Goal: Find specific page/section: Find specific page/section

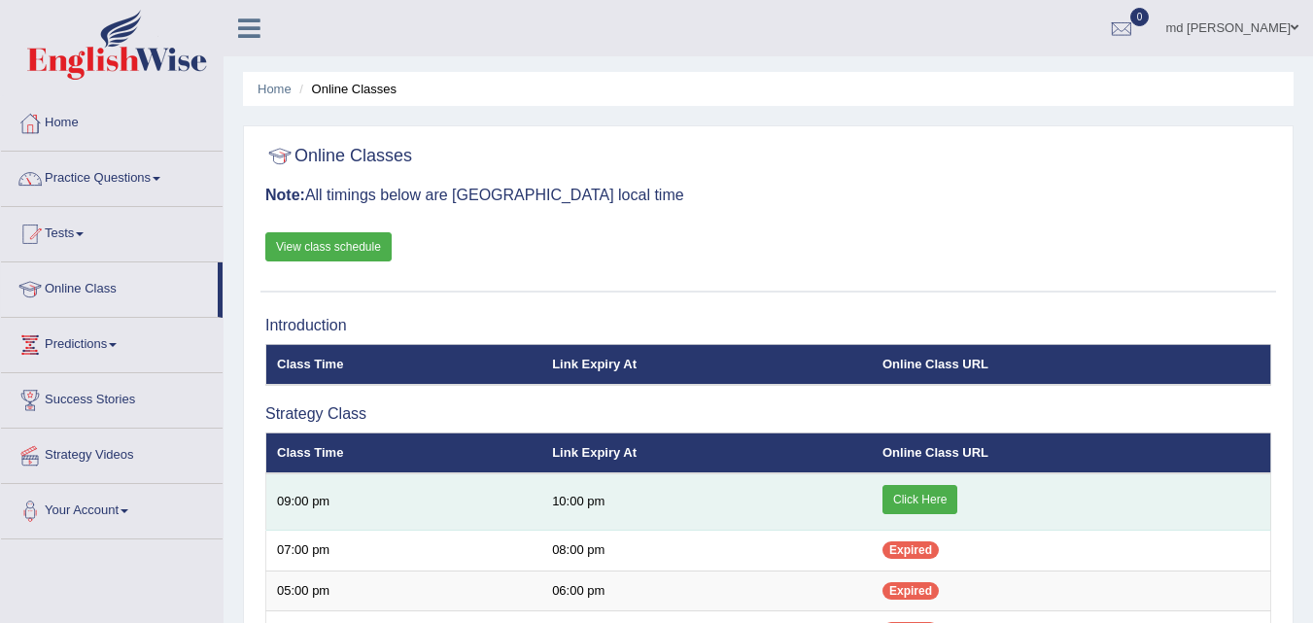
click at [915, 510] on link "Click Here" at bounding box center [919, 499] width 75 height 29
